Goal: Task Accomplishment & Management: Complete application form

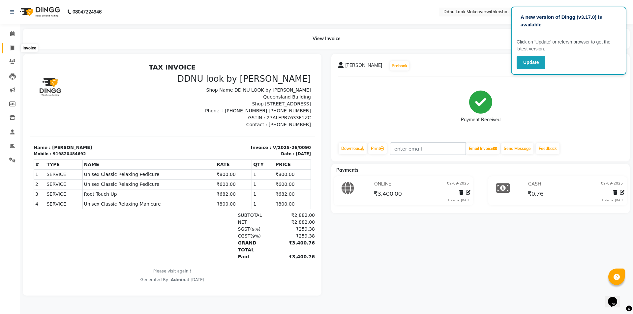
click at [8, 48] on span at bounding box center [13, 49] width 12 height 8
select select "service"
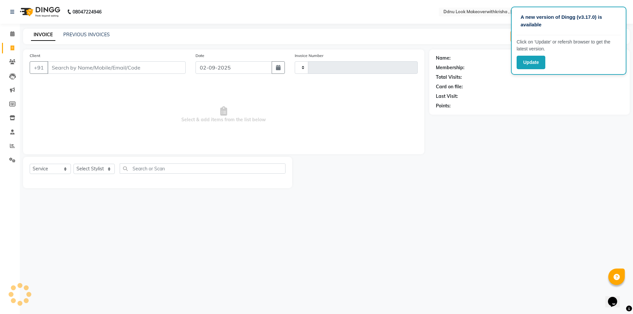
type input "0091"
select select "538"
click at [13, 116] on icon at bounding box center [13, 117] width 6 height 5
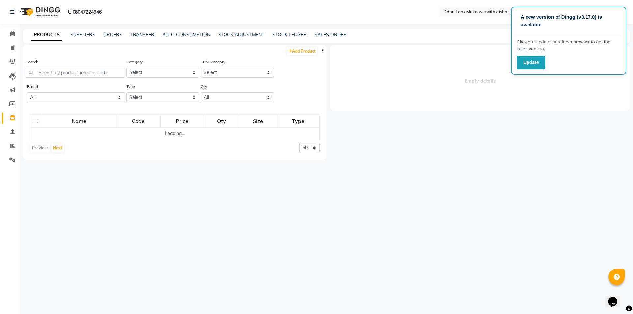
select select
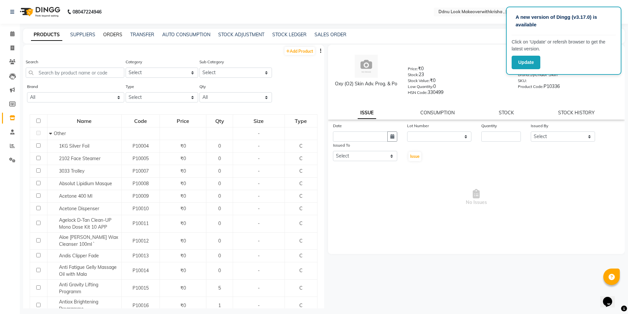
click at [118, 37] on link "ORDERS" at bounding box center [112, 35] width 19 height 6
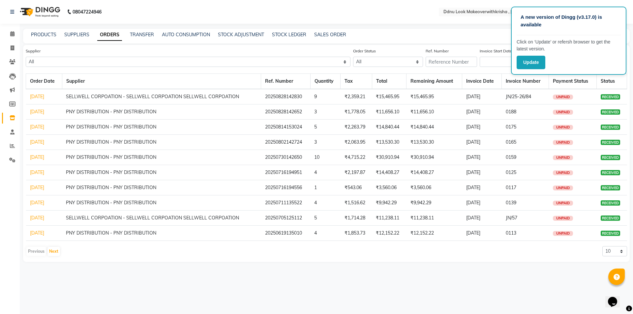
click at [493, 32] on div "PRODUCTS SUPPLIERS ORDERS TRANSFER AUTO CONSUMPTION STOCK ADJUSTMENT STOCK LEDG…" at bounding box center [322, 34] width 599 height 7
click at [584, 26] on p "A new version of Dingg (v3.17.0) is available" at bounding box center [569, 21] width 96 height 15
click at [536, 63] on button "Update" at bounding box center [531, 63] width 29 height 14
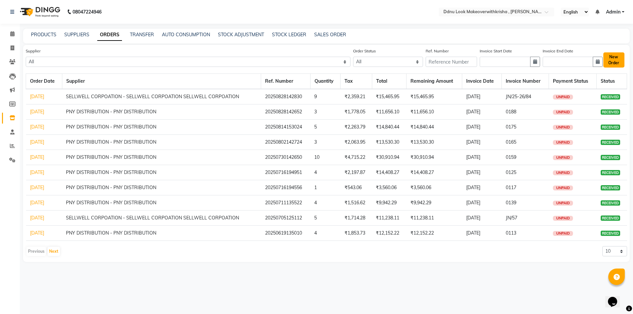
click at [619, 61] on button "New Order" at bounding box center [613, 59] width 21 height 15
select select "true"
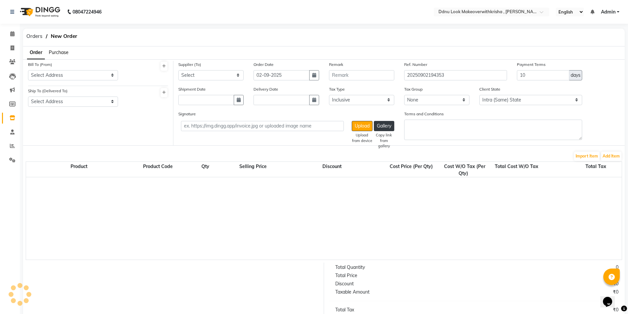
select select "711"
click at [67, 53] on span "Purchase" at bounding box center [59, 52] width 20 height 6
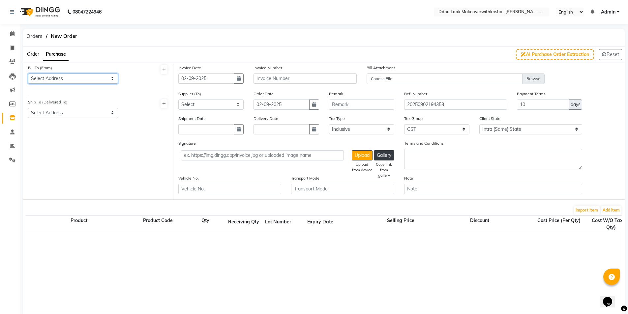
click at [65, 76] on select "Select Address Ssensations shop no Queensland building shastri nagar lane 2 nea…" at bounding box center [73, 79] width 90 height 10
select select "74"
click at [28, 74] on select "Select Address Ssensations shop no Queensland building shastri nagar lane 2 nea…" at bounding box center [73, 79] width 90 height 10
click at [67, 112] on select "Select Address Ssensations shop no Queensland building shastri nagar lane 2 nea…" at bounding box center [73, 113] width 90 height 10
select select "75"
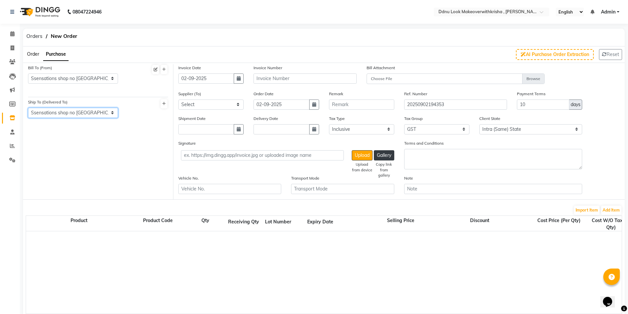
click at [28, 108] on select "Select Address Ssensations shop no Queensland building shastri nagar lane 2 nea…" at bounding box center [73, 113] width 90 height 10
click at [223, 105] on select "Select PNY DISTRIBUTION - PNY DISTRIBUTION OSP HEALTHCARE - OSP HEALTHCARE OSP …" at bounding box center [210, 105] width 65 height 10
select select "84"
click at [178, 100] on select "Select PNY DISTRIBUTION - PNY DISTRIBUTION OSP HEALTHCARE - OSP HEALTHCARE OSP …" at bounding box center [210, 105] width 65 height 10
click at [237, 128] on icon "button" at bounding box center [239, 129] width 4 height 5
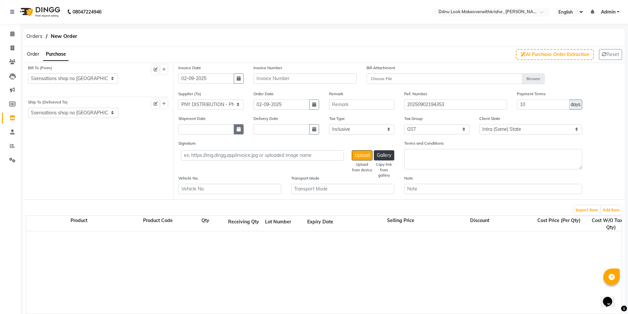
select select "9"
select select "2025"
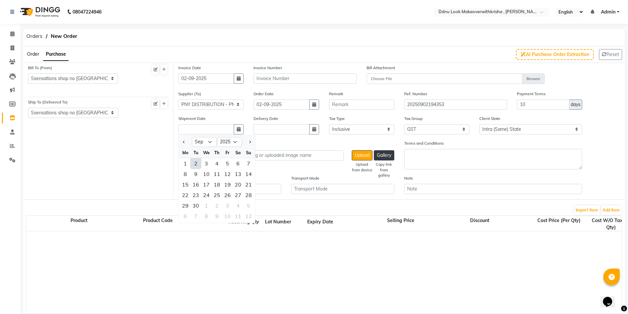
click at [198, 165] on div "2" at bounding box center [196, 163] width 11 height 11
type input "02-09-2025"
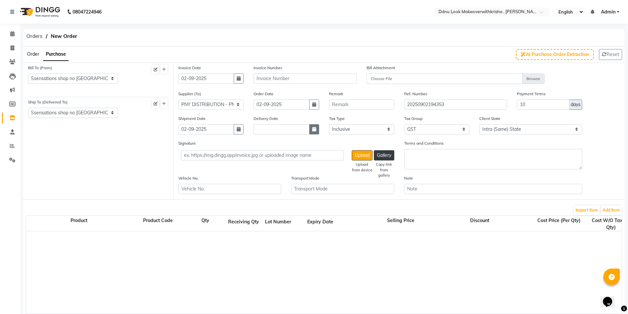
click at [311, 130] on button "button" at bounding box center [314, 129] width 10 height 10
select select "9"
select select "2025"
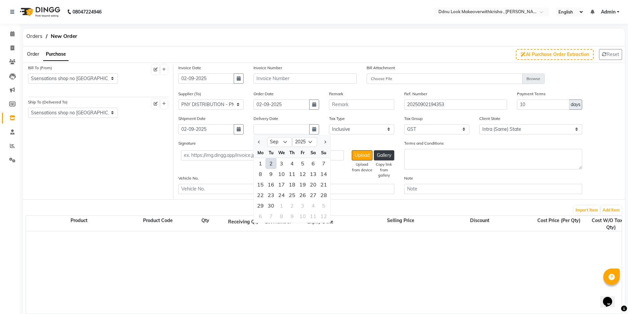
click at [267, 161] on div "2" at bounding box center [271, 163] width 11 height 11
type input "02-09-2025"
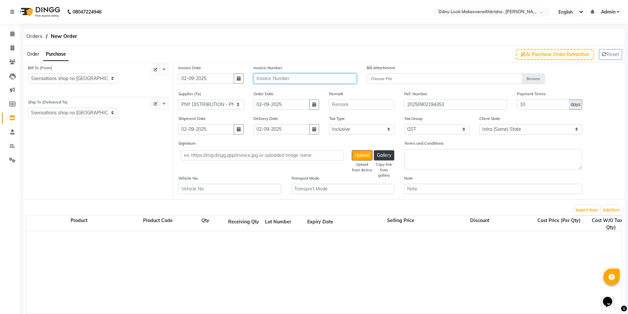
click at [267, 77] on input "text" at bounding box center [305, 79] width 103 height 10
type input "0193"
click at [619, 209] on button "Add Item" at bounding box center [611, 210] width 20 height 9
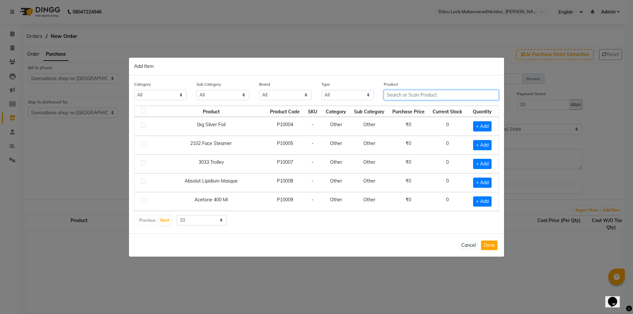
click at [419, 96] on input "text" at bounding box center [441, 95] width 115 height 10
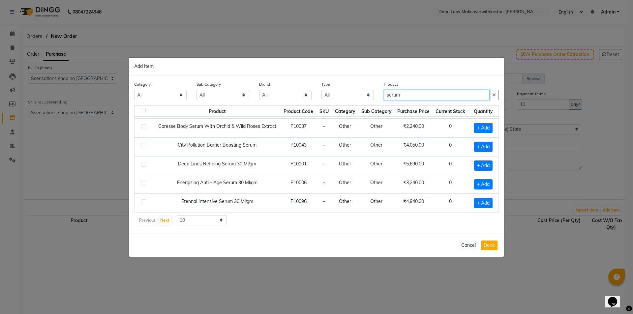
scroll to position [66, 0]
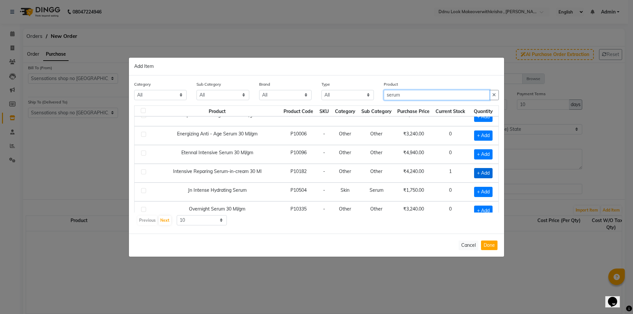
type input "serum"
click at [478, 171] on span "+ Add" at bounding box center [483, 173] width 18 height 10
checkbox input "true"
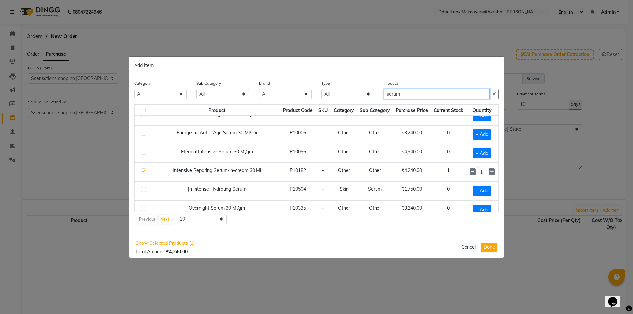
drag, startPoint x: 407, startPoint y: 95, endPoint x: 329, endPoint y: 90, distance: 78.0
click at [331, 90] on div "Category All Hair Skin Makeup Personal Care Appliances Beard Waxing Disposable …" at bounding box center [316, 92] width 375 height 25
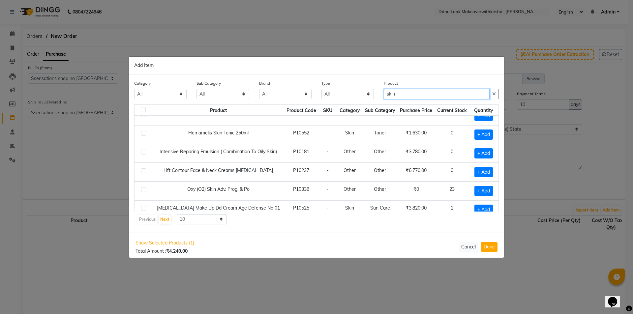
scroll to position [93, 0]
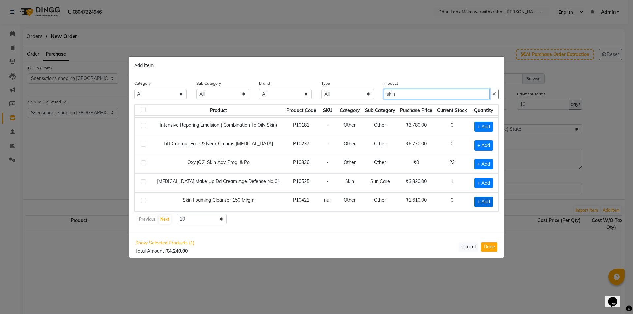
type input "skin"
click at [479, 198] on span "+ Add" at bounding box center [484, 202] width 18 height 10
checkbox input "true"
drag, startPoint x: 412, startPoint y: 93, endPoint x: 27, endPoint y: 119, distance: 386.1
click at [86, 102] on ngb-modal-window "Add Item Category All Hair Skin Makeup Personal Care Appliances Beard Waxing Di…" at bounding box center [316, 157] width 633 height 314
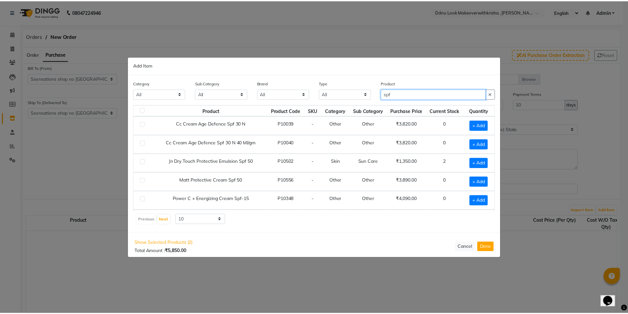
scroll to position [33, 0]
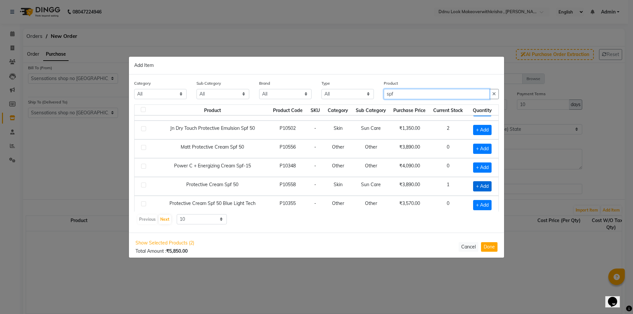
type input "spf"
click at [479, 185] on span "+ Add" at bounding box center [482, 186] width 18 height 10
checkbox input "true"
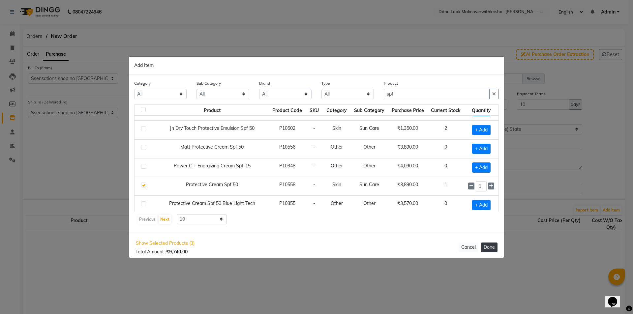
click at [493, 247] on button "Done" at bounding box center [489, 248] width 16 height 10
select select "711"
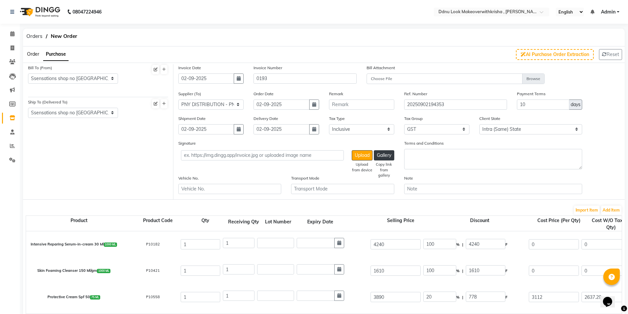
drag, startPoint x: 174, startPoint y: 278, endPoint x: 144, endPoint y: 283, distance: 30.1
click at [144, 283] on div "Skin Foaming Cleanser 150 Ml/gm 1000 ML P10421 1 1 1610 100 % | 1610 F 0 0 0 No…" at bounding box center [622, 271] width 1202 height 26
drag, startPoint x: 197, startPoint y: 266, endPoint x: 138, endPoint y: 273, distance: 59.5
click at [138, 273] on div "Skin Foaming Cleanser 150 Ml/gm 1000 ML P10421 1 1 1610 100 % | 1610 F 0 0 0 No…" at bounding box center [622, 271] width 1202 height 26
type input "4"
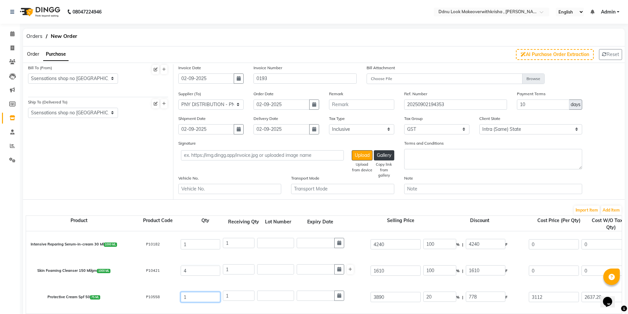
drag, startPoint x: 191, startPoint y: 300, endPoint x: 169, endPoint y: 299, distance: 22.4
click at [169, 299] on div "Protective Cream Spf 50 75 ML P10558 1 1 3890 20 % | 778 F 3112 2637.29 2637.29…" at bounding box center [622, 297] width 1202 height 26
type input "4"
drag, startPoint x: 489, startPoint y: 245, endPoint x: 356, endPoint y: 251, distance: 133.4
click at [356, 251] on div "Intensive Reparing Serum-in-cream 30 Ml 1000 ML P10182 1 1 4240 100 % | 4240 F …" at bounding box center [622, 244] width 1202 height 26
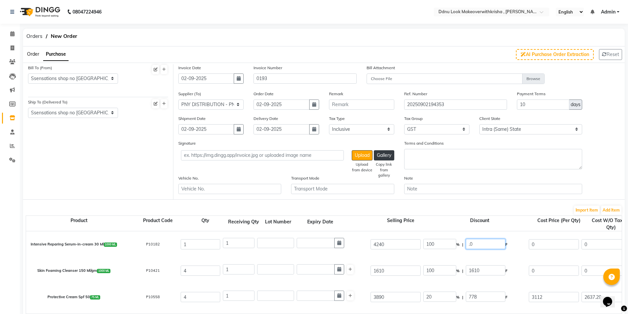
type input ".0"
type input "0"
type input "4240"
type input "3593.22"
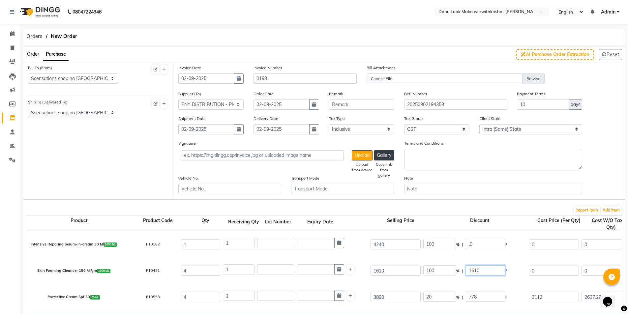
type input "3593.22"
type input "646.78"
type input "4240"
drag, startPoint x: 475, startPoint y: 270, endPoint x: 414, endPoint y: 277, distance: 61.7
click at [414, 277] on div "Skin Foaming Cleanser 150 Ml/gm 1000 ML P10421 4 1 1610 100 % | 1610 F 0 0 0 No…" at bounding box center [622, 271] width 1202 height 26
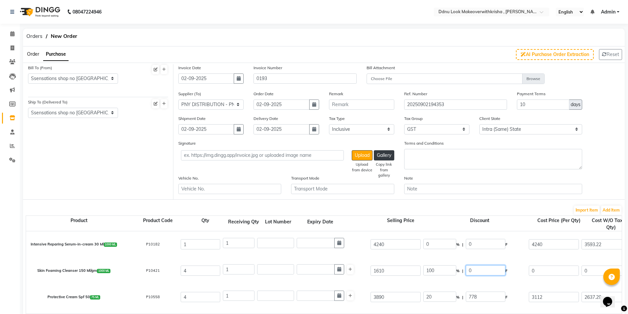
type input "0"
type input "1610"
type input "1364.41"
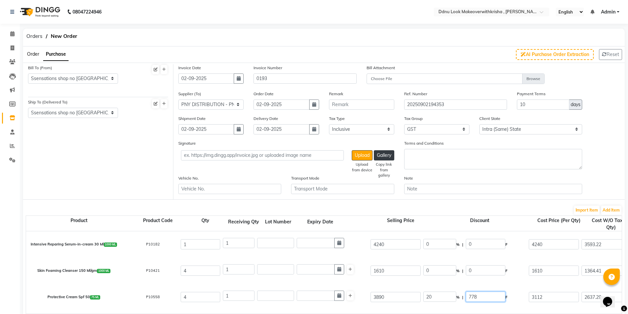
type input "245.59"
type input "1610"
drag, startPoint x: 487, startPoint y: 298, endPoint x: 430, endPoint y: 295, distance: 57.4
click at [430, 295] on div "20 % | 778 F" at bounding box center [474, 297] width 103 height 11
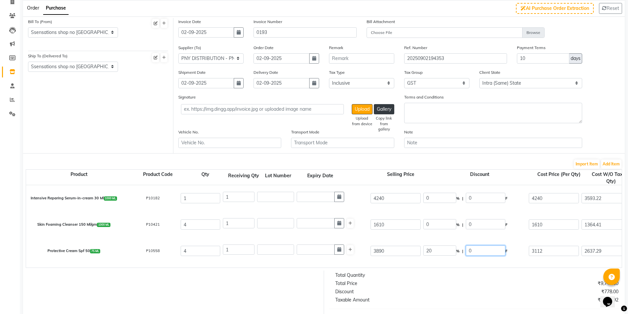
scroll to position [66, 0]
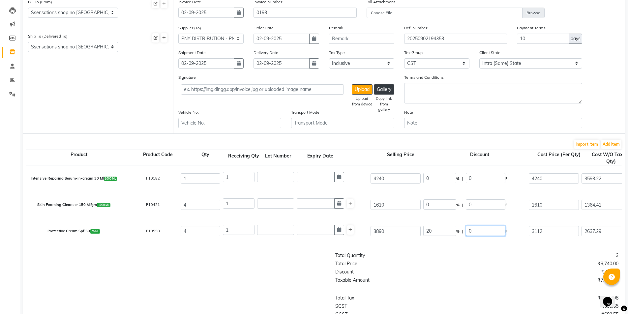
type input "0"
type input "3890"
type input "3296.61"
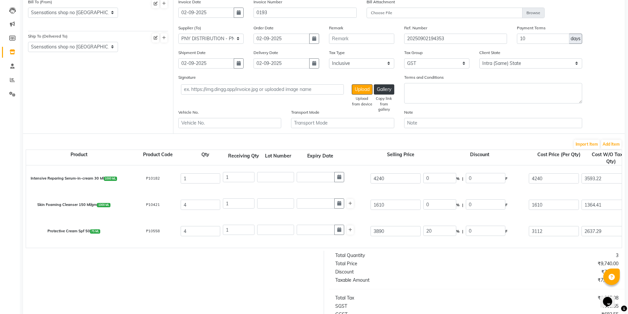
type input "593.39"
type input "3890"
click at [435, 284] on div "Taxable Amount" at bounding box center [403, 280] width 147 height 7
click at [564, 267] on div "₹9,740.00" at bounding box center [550, 264] width 147 height 7
drag, startPoint x: 559, startPoint y: 179, endPoint x: 337, endPoint y: 193, distance: 222.4
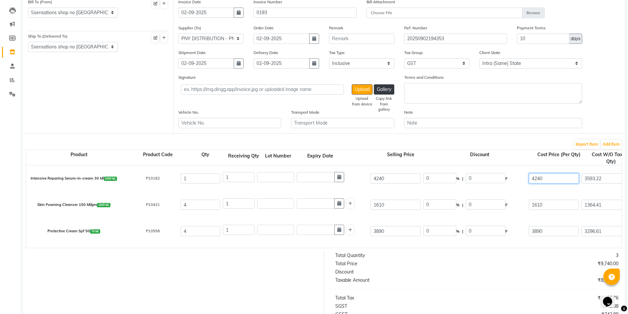
click at [353, 193] on div "Intensive Reparing Serum-in-cream 30 Ml 1000 ML P10182 1 1 4240 0 % | 0 F 4240 …" at bounding box center [622, 207] width 1192 height 82
type input "3560.10"
type input "16.04"
type input "679.9"
type input "3017.03"
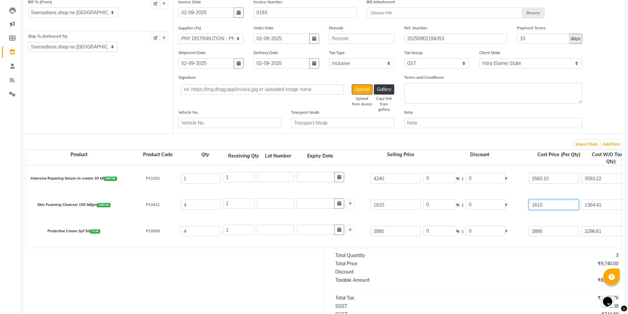
type input "3017.03"
type input "543.07"
type input "3560.1"
click at [546, 207] on input "1610" at bounding box center [554, 205] width 50 height 10
type input "1"
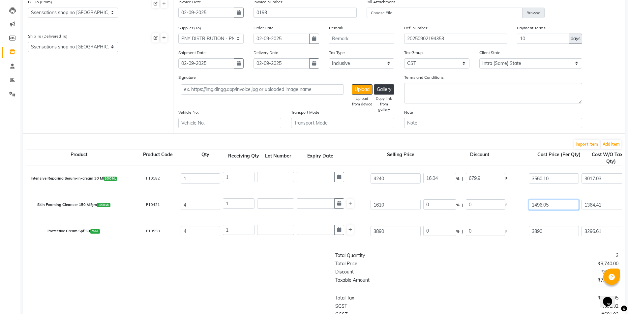
type input "1496.05"
click at [545, 233] on input "3890" at bounding box center [554, 231] width 50 height 10
type input "7.08"
type input "113.95"
type input "1267.84"
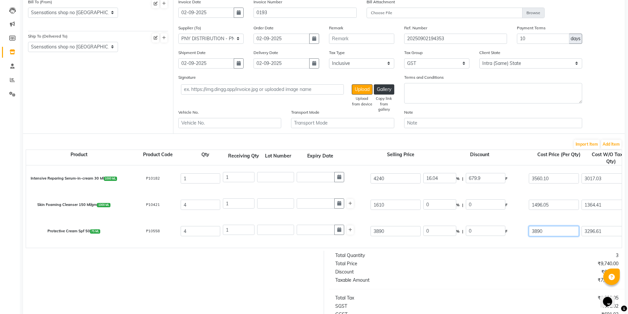
type input "1267.84"
type input "228.21"
type input "1496.05"
drag, startPoint x: 552, startPoint y: 225, endPoint x: 430, endPoint y: 225, distance: 122.0
click at [430, 225] on div "Protective Cream Spf 50 75 ML P10558 4 1 3890 0 % | 0 F 3890 3296.61 3296.61 No…" at bounding box center [622, 231] width 1202 height 26
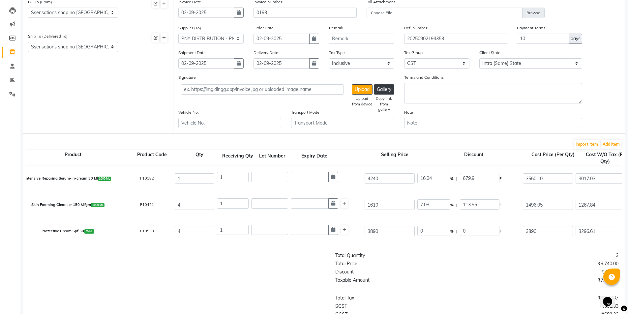
scroll to position [0, 0]
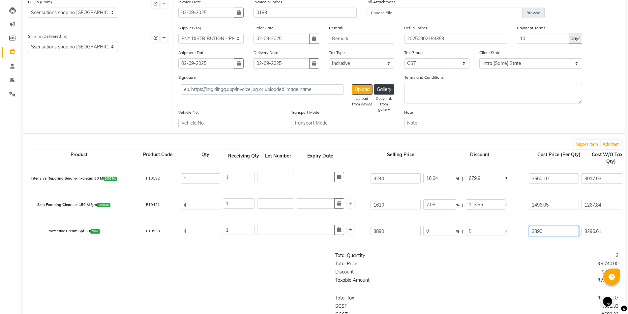
drag, startPoint x: 554, startPoint y: 228, endPoint x: 353, endPoint y: 238, distance: 201.4
click at [421, 240] on div "Protective Cream Spf 50 75 ML P10558 4 1 3890 0 % | 0 F 3890 3296.61 3296.61 No…" at bounding box center [622, 231] width 1202 height 26
type input "3112.0"
type input "20"
type input "778"
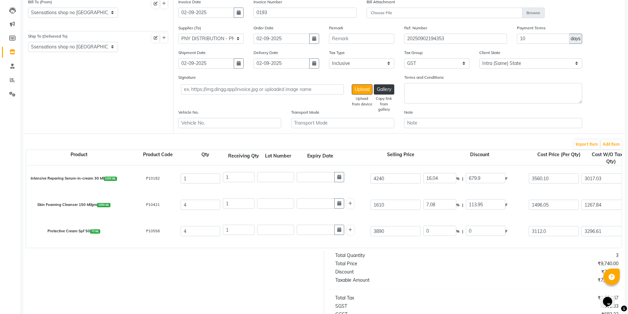
type input "2637.29"
type input "474.71"
type input "3112"
click at [532, 244] on div "Protective Cream Spf 50 75 ML P10558 4 1 3890 20 % | 778 F 3112.0 2637.29 2637.…" at bounding box center [622, 231] width 1202 height 26
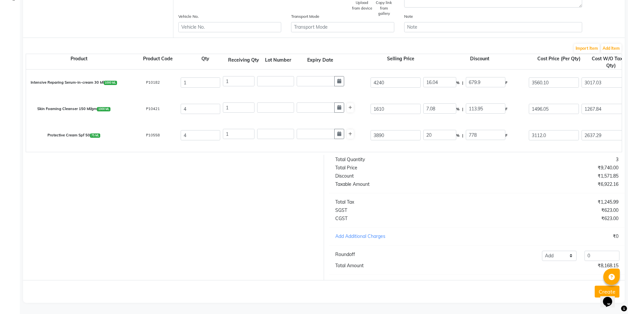
scroll to position [167, 0]
drag, startPoint x: 232, startPoint y: 131, endPoint x: 177, endPoint y: 121, distance: 55.7
click at [185, 125] on div "Protective Cream Spf 50 75 ML P10558 4 1 3890 20 % | 778 F 3112.0 2637.29 2637.…" at bounding box center [622, 135] width 1202 height 26
type input "4"
type input "10549.16"
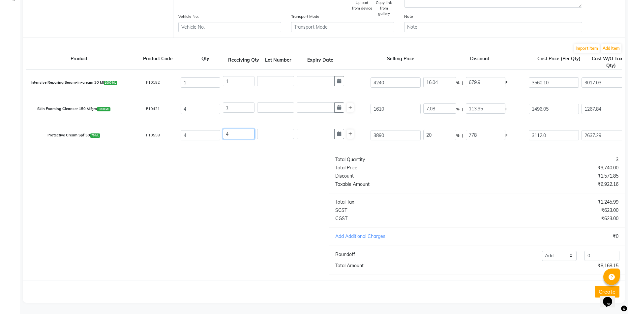
type input "11023.87"
type input "1898.85"
type input "12448.01"
type input "4"
drag, startPoint x: 237, startPoint y: 102, endPoint x: 149, endPoint y: 105, distance: 88.1
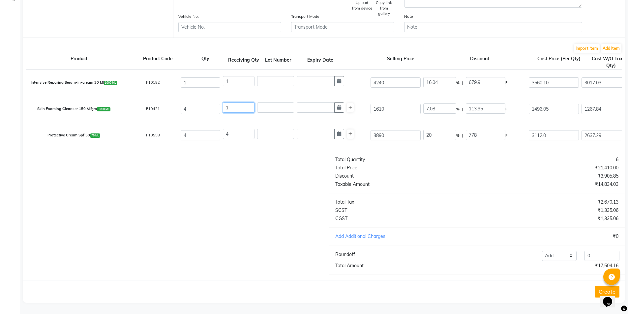
click at [153, 107] on div "Skin Foaming Cleanser 150 Ml/gm 1000 ML P10421 4 1 1610 7.08 % | 113.95 F 1496.…" at bounding box center [622, 109] width 1202 height 26
type input "4"
type input "5071.36"
type input "5299.57"
type input "912.84"
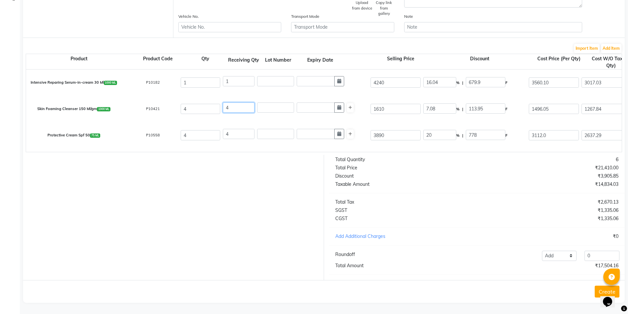
type input "5984.2"
type input "4"
click at [162, 117] on div "Skin Foaming Cleanser 150 Ml/gm 1000 ML P10421 4 4 1610 7.08 % | 113.95 F 1496.…" at bounding box center [622, 109] width 1202 height 26
click at [552, 136] on div "3112.0" at bounding box center [554, 135] width 53 height 13
click at [549, 130] on input "3112.0" at bounding box center [554, 135] width 50 height 10
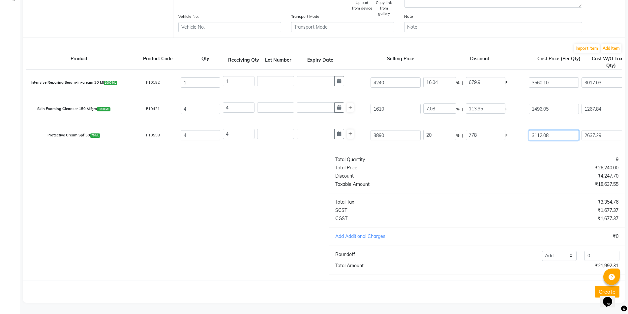
type input "3112.08"
type input "777.92"
type input "2637.36"
type input "10549.44"
type input "1898.9"
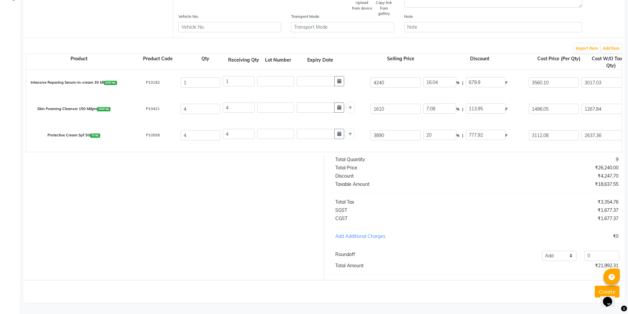
type input "12448.34"
click at [550, 122] on div "Protective Cream Spf 50 75 ML P10558 4 4 3890 20 % | 777.92 F 3112.08 2637.36 1…" at bounding box center [622, 135] width 1202 height 26
click at [599, 290] on button "Create" at bounding box center [607, 292] width 25 height 12
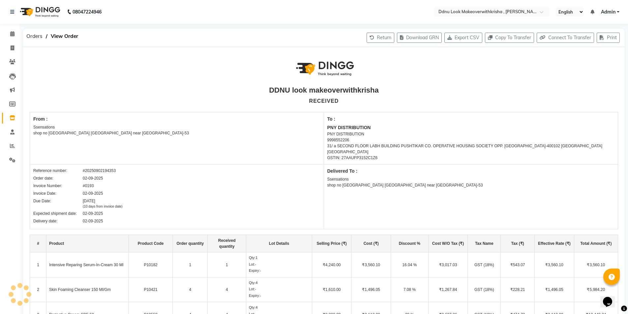
scroll to position [128, 0]
